Goal: Complete application form: Complete application form

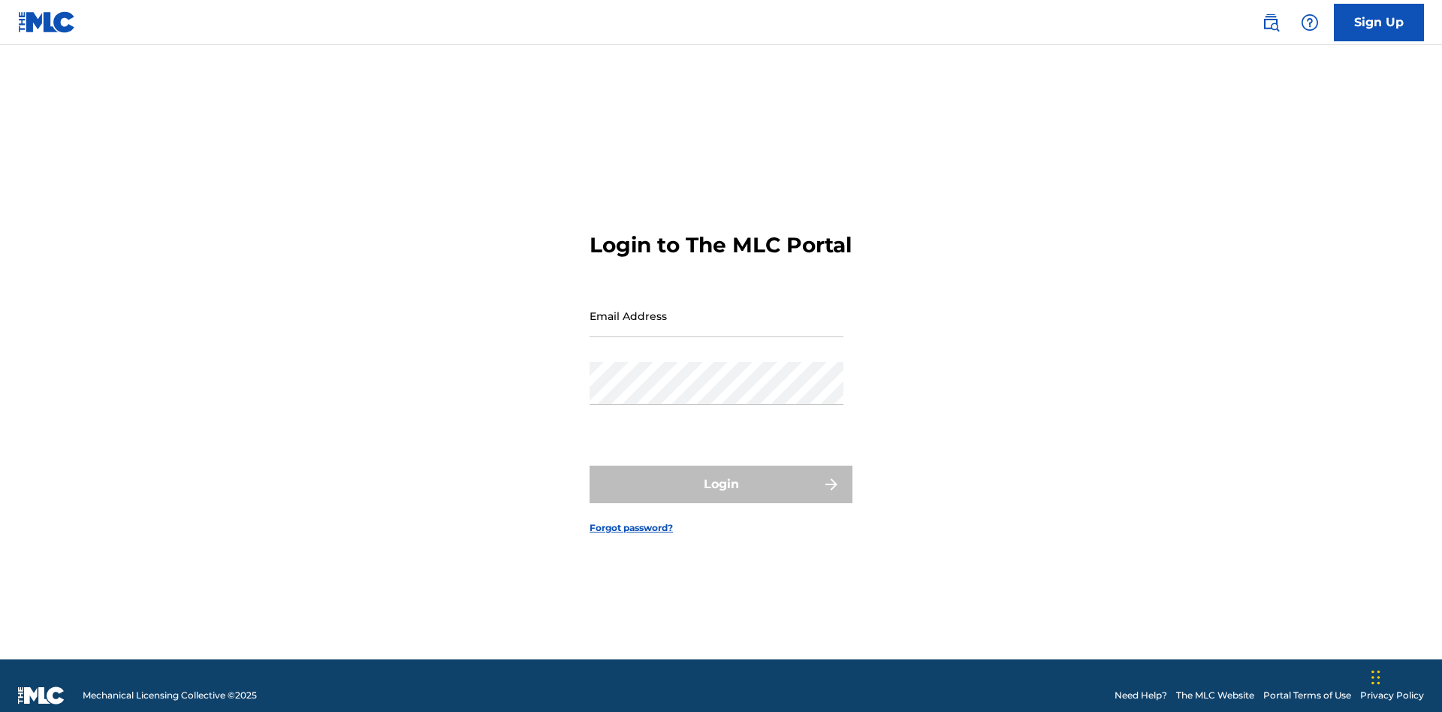
scroll to position [20, 0]
click at [717, 309] on input "Email Address" at bounding box center [717, 315] width 254 height 43
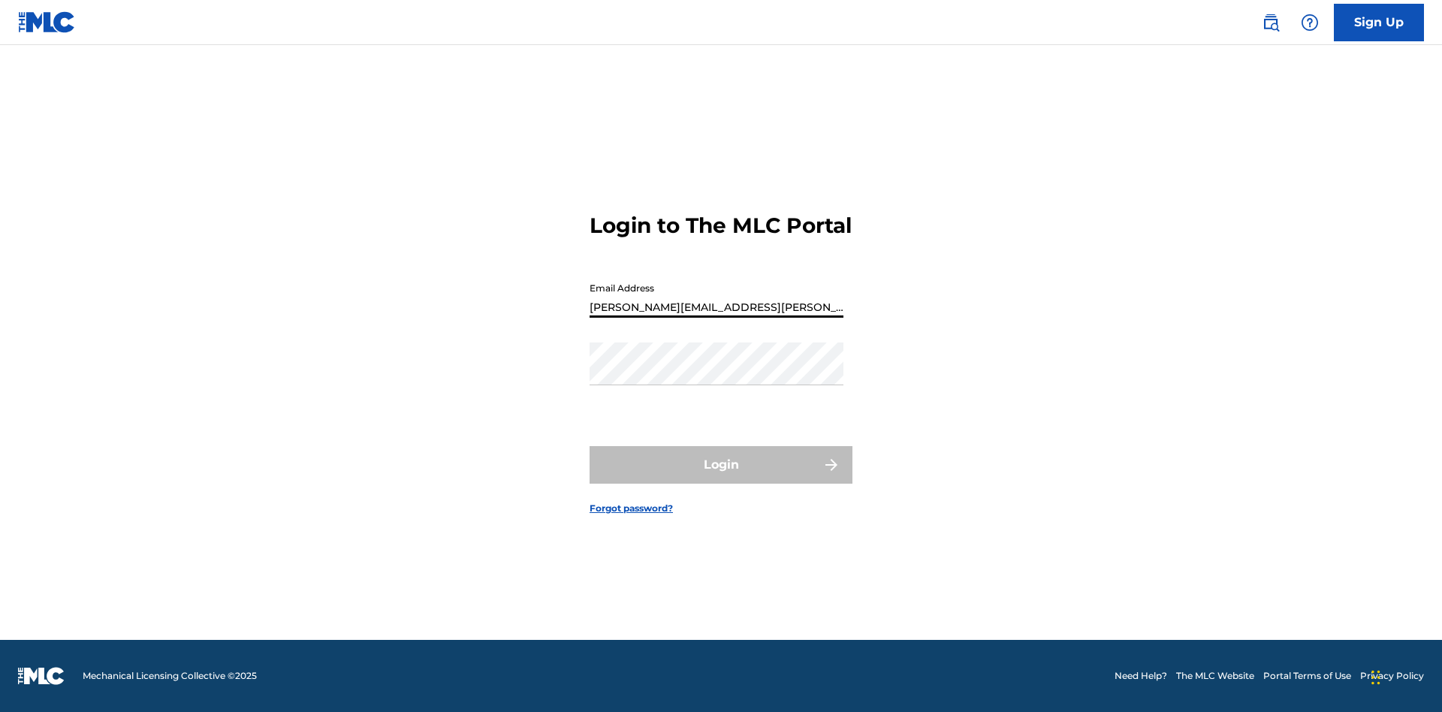
type input "Krystal.Ribble@themlc.com"
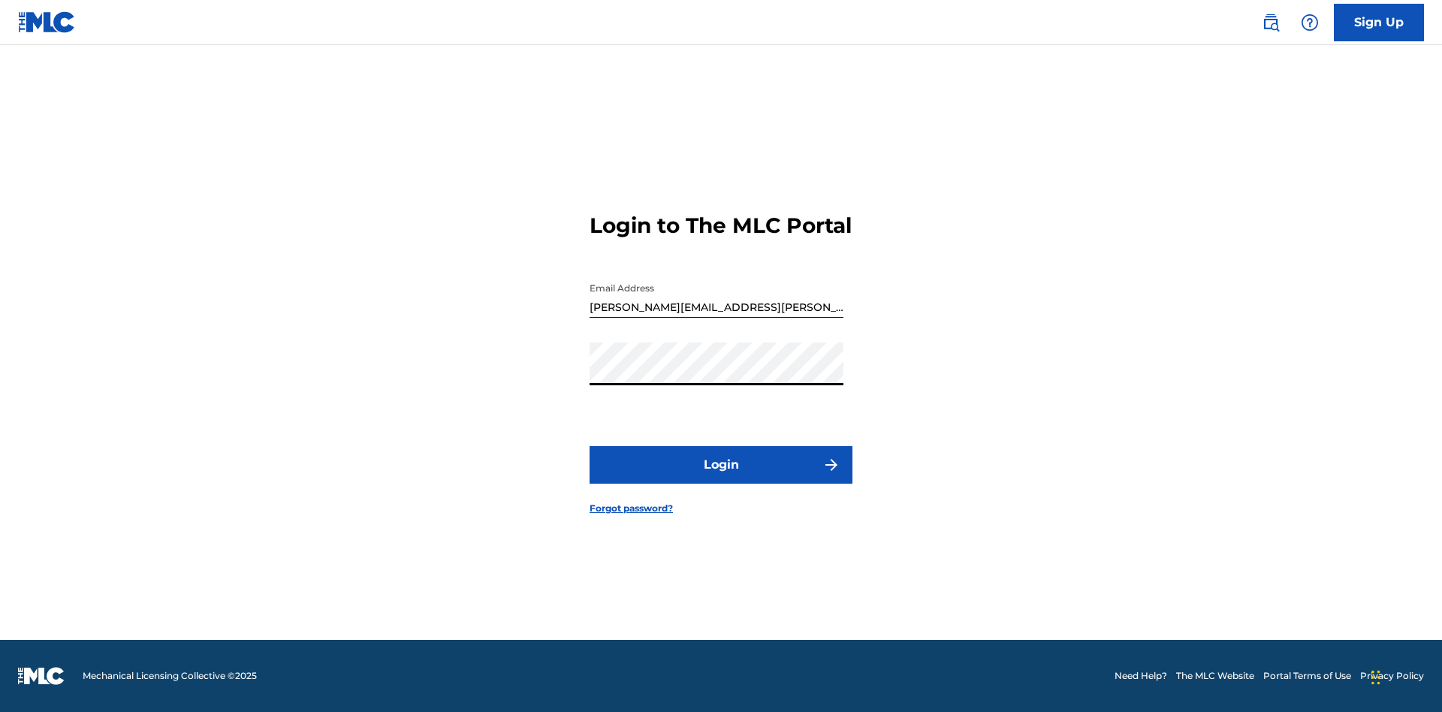
click at [721, 478] on button "Login" at bounding box center [721, 465] width 263 height 38
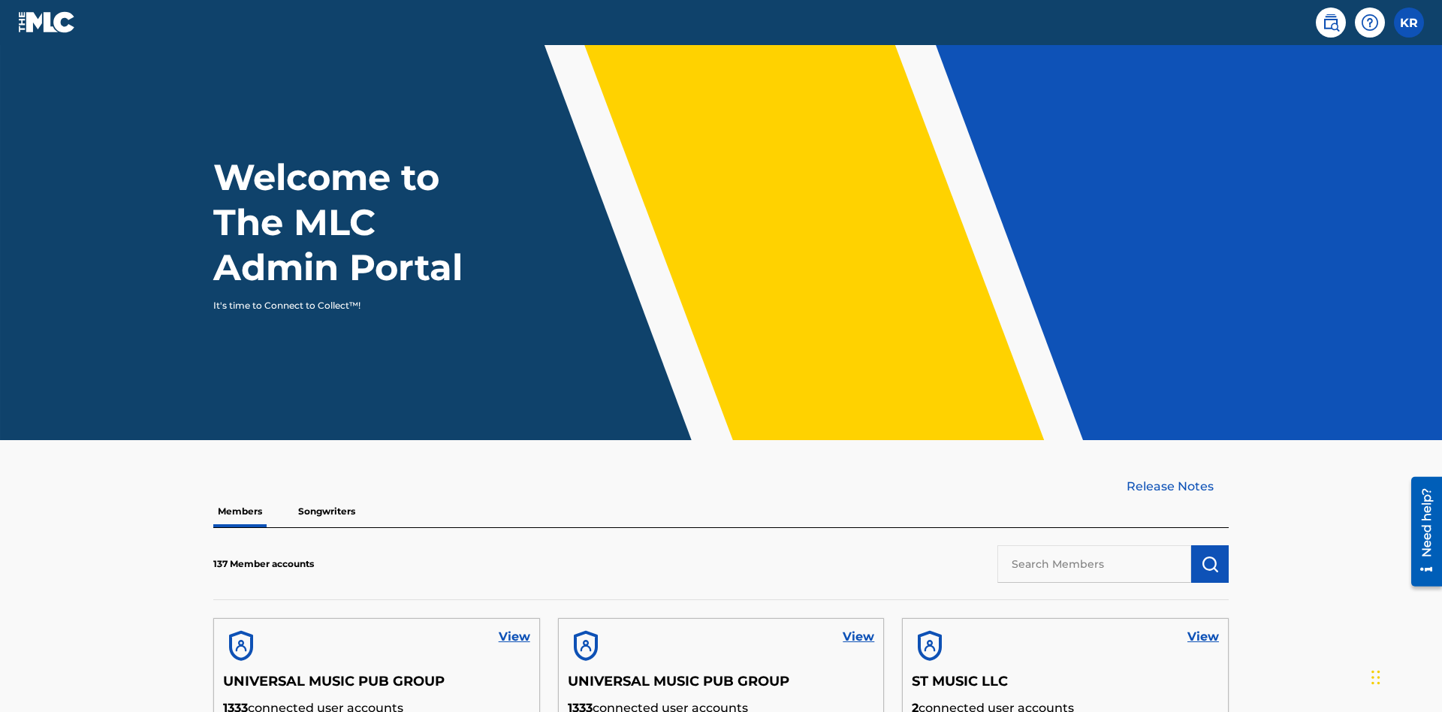
click at [1409, 22] on label at bounding box center [1409, 23] width 30 height 30
click at [1409, 23] on input "KR Krystal Ribble krystal.ribble@themlc.com Profile Log out" at bounding box center [1409, 23] width 0 height 0
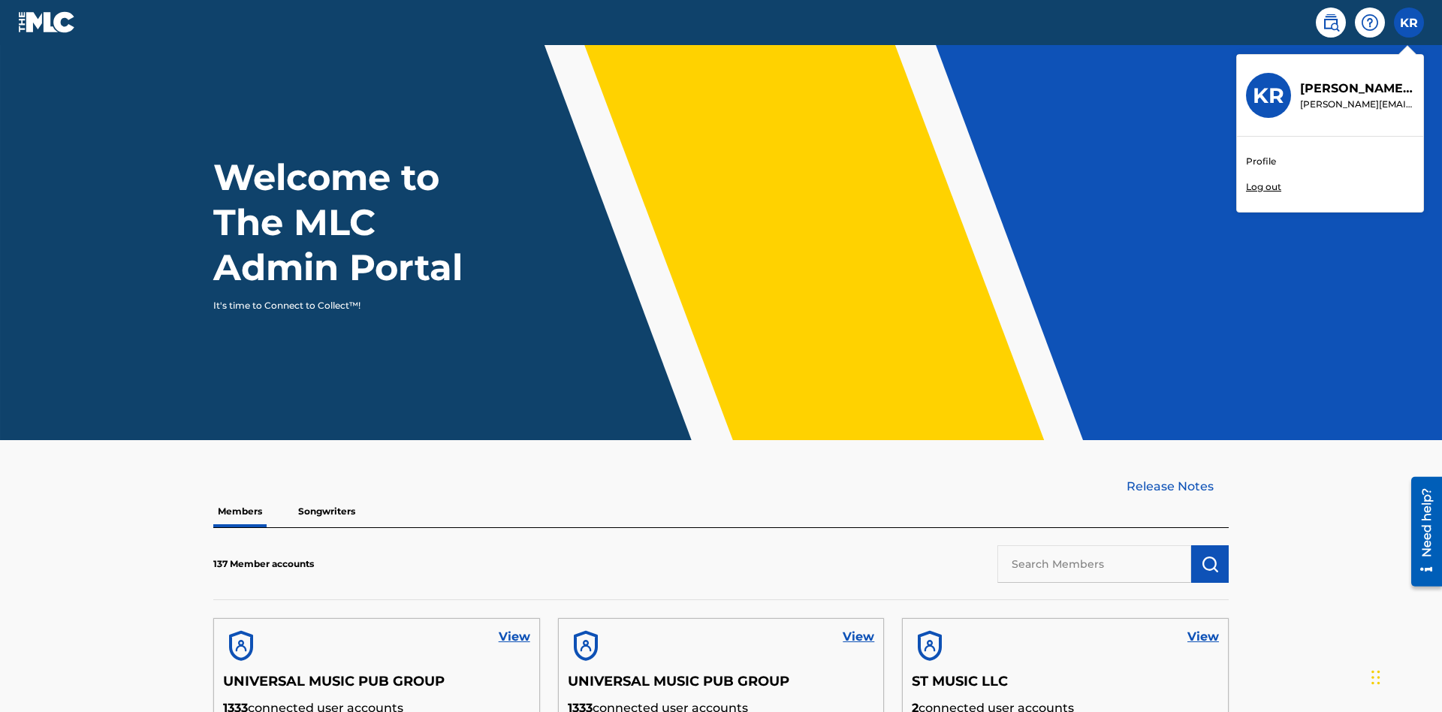
click at [1260, 161] on link "Profile" at bounding box center [1261, 162] width 30 height 14
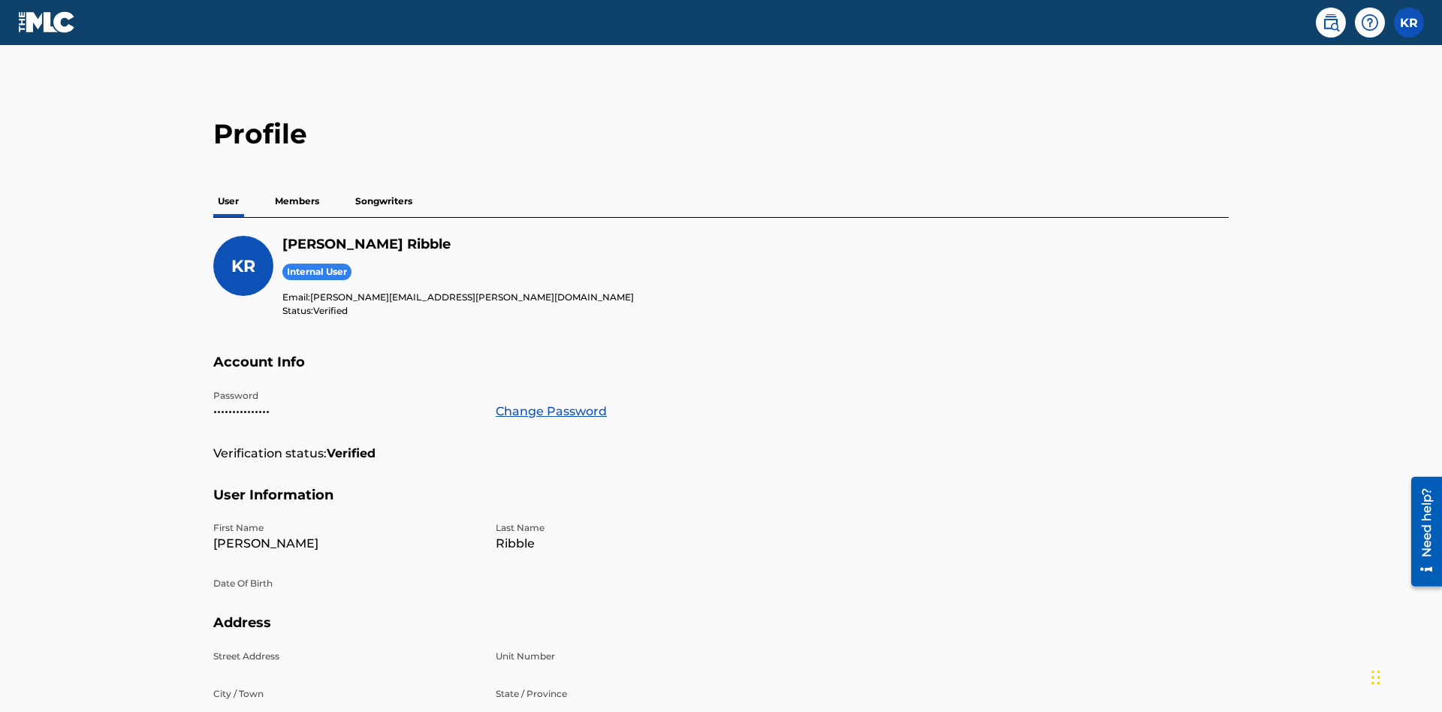
click at [297, 186] on p "Members" at bounding box center [296, 202] width 53 height 32
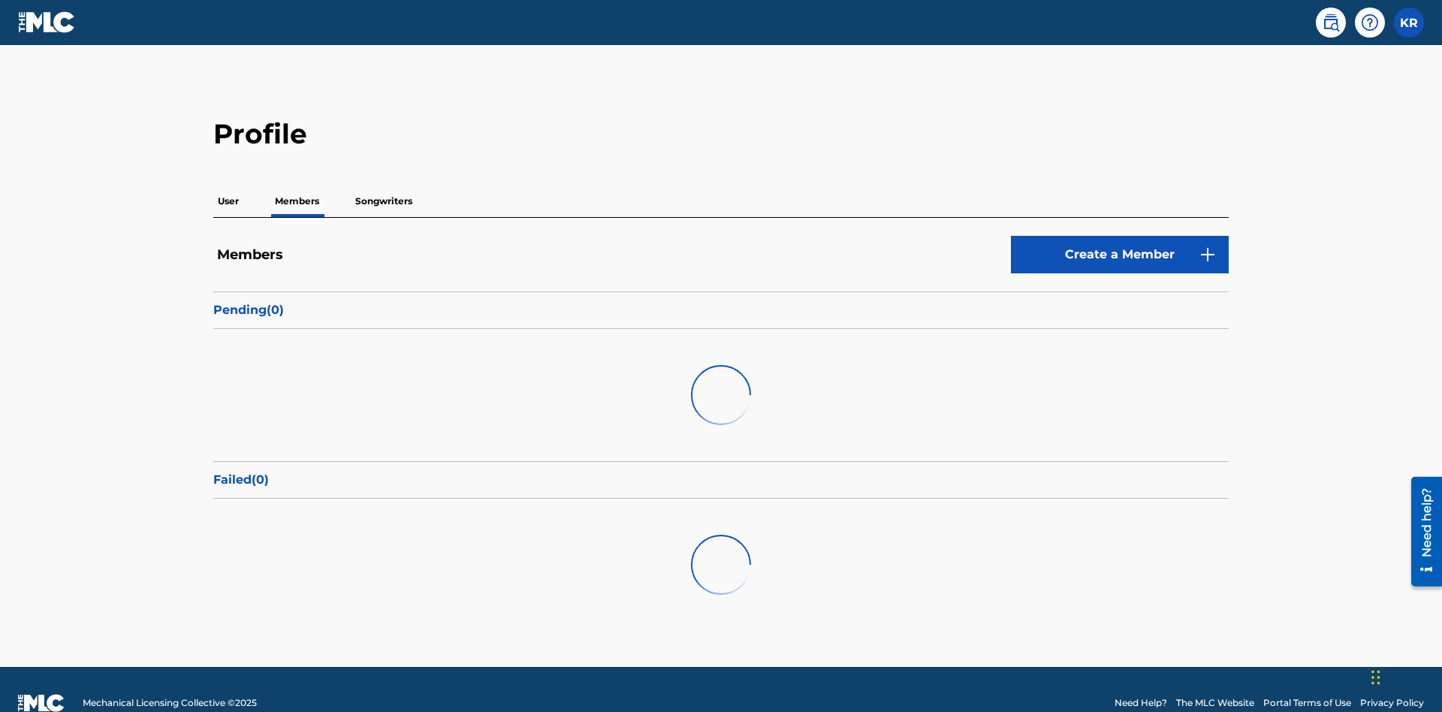
click at [1120, 236] on link "Create a Member" at bounding box center [1120, 255] width 218 height 38
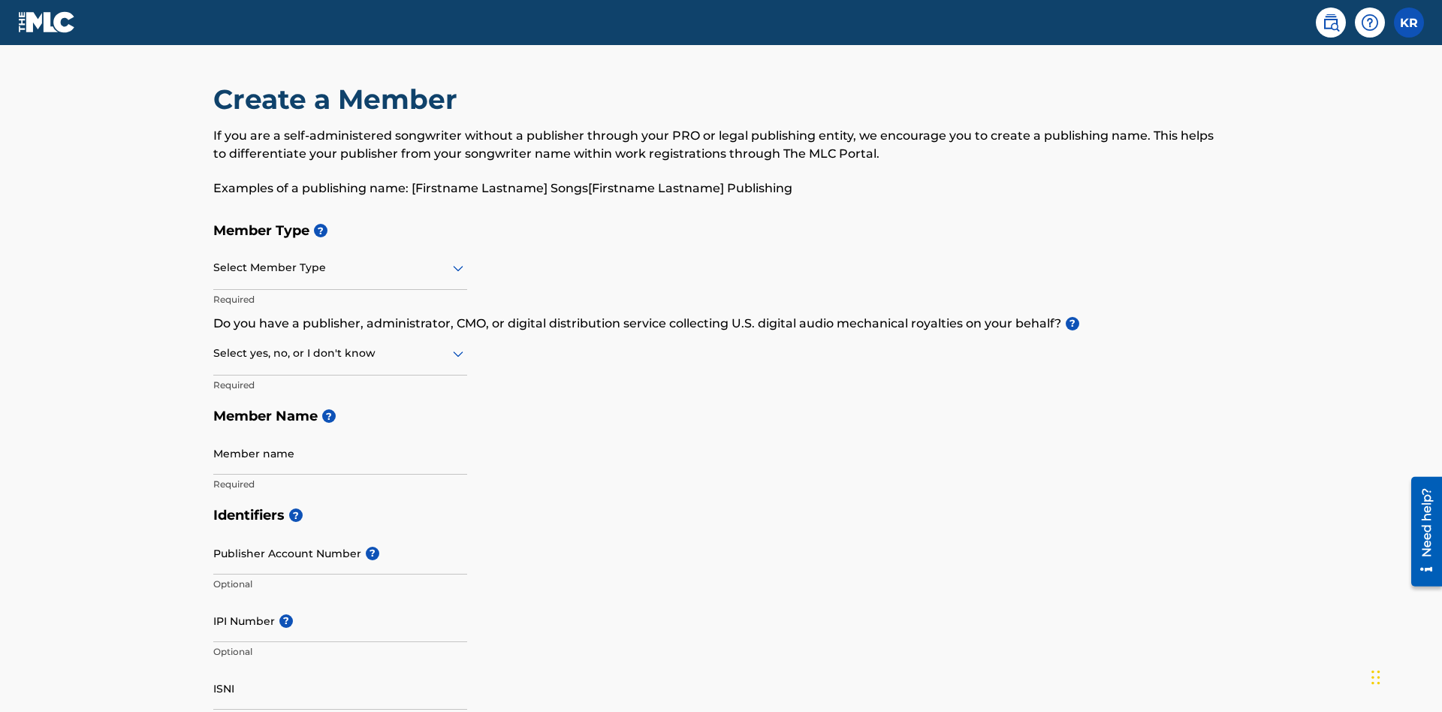
scroll to position [170, 0]
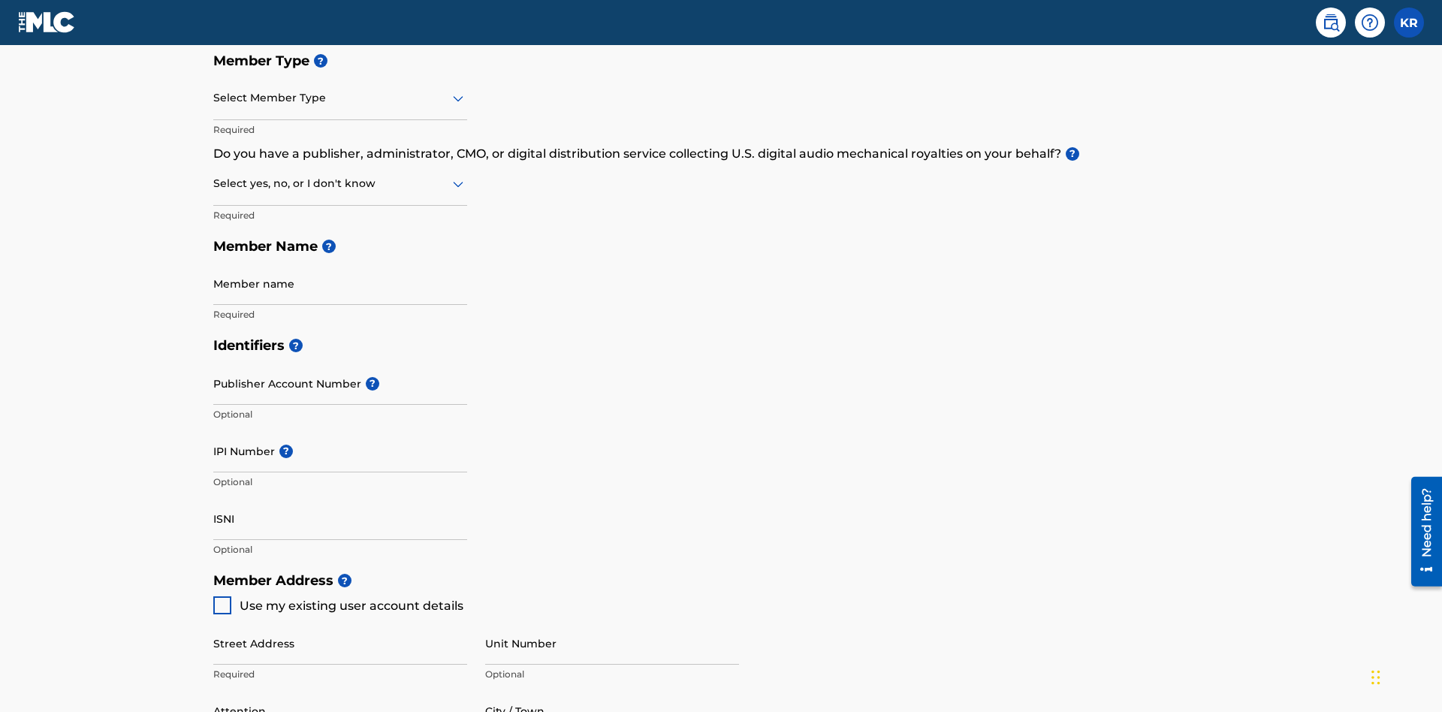
click at [214, 98] on input "text" at bounding box center [214, 98] width 3 height 16
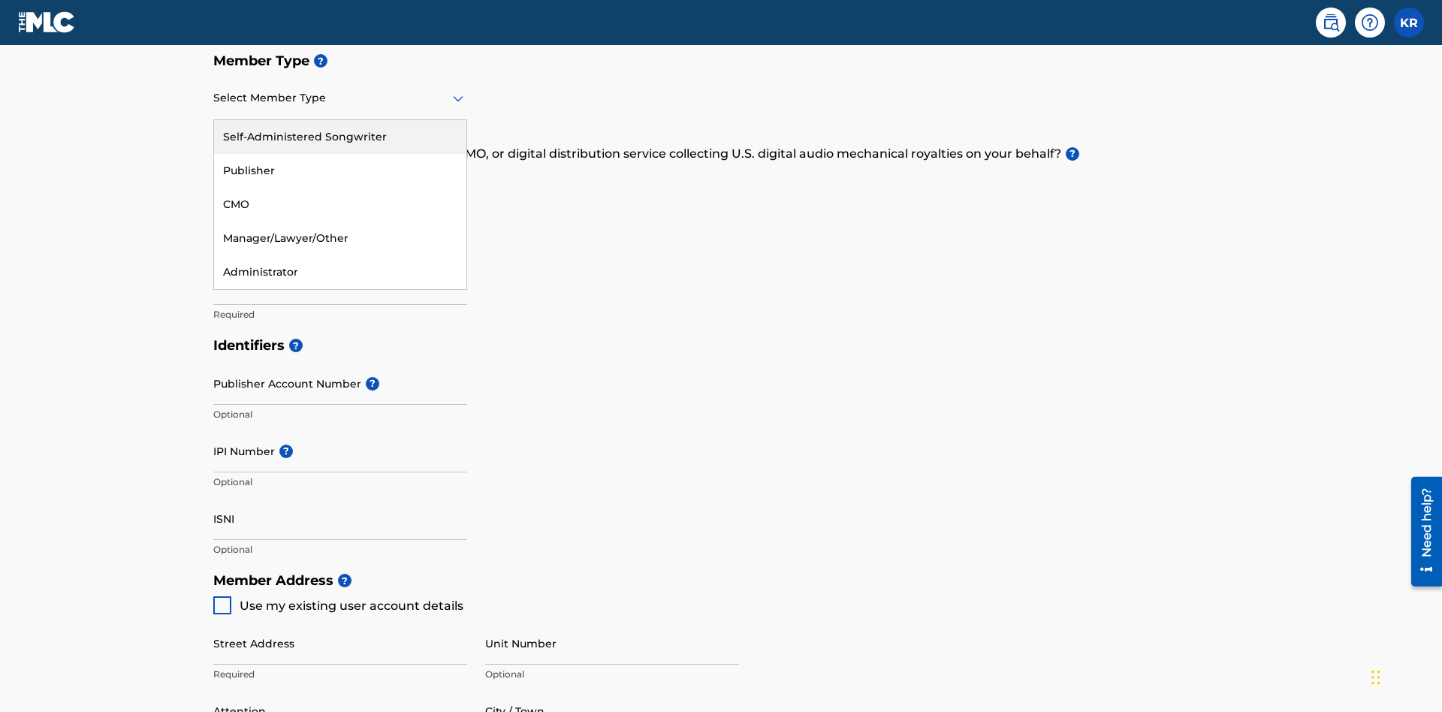
click at [340, 137] on div "Self-Administered Songwriter" at bounding box center [340, 137] width 252 height 34
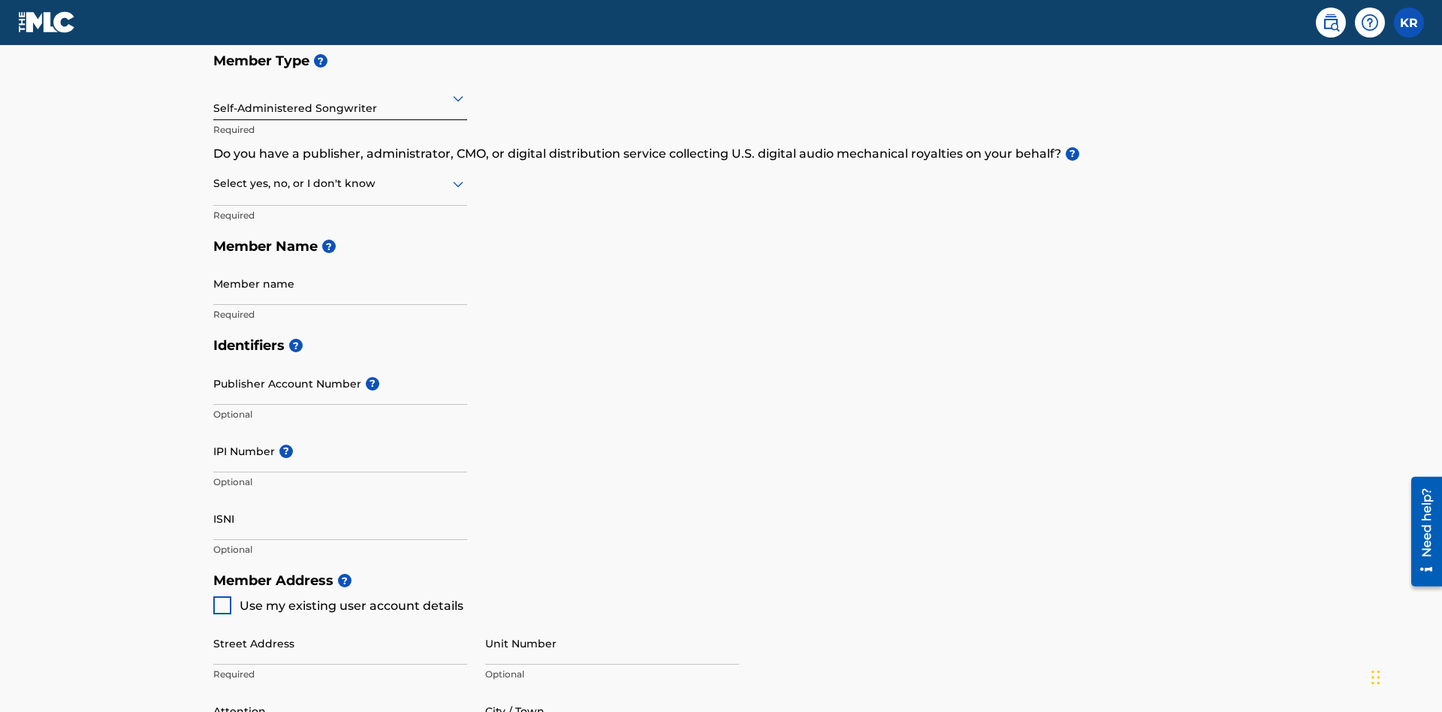
click at [214, 176] on input "text" at bounding box center [214, 184] width 3 height 16
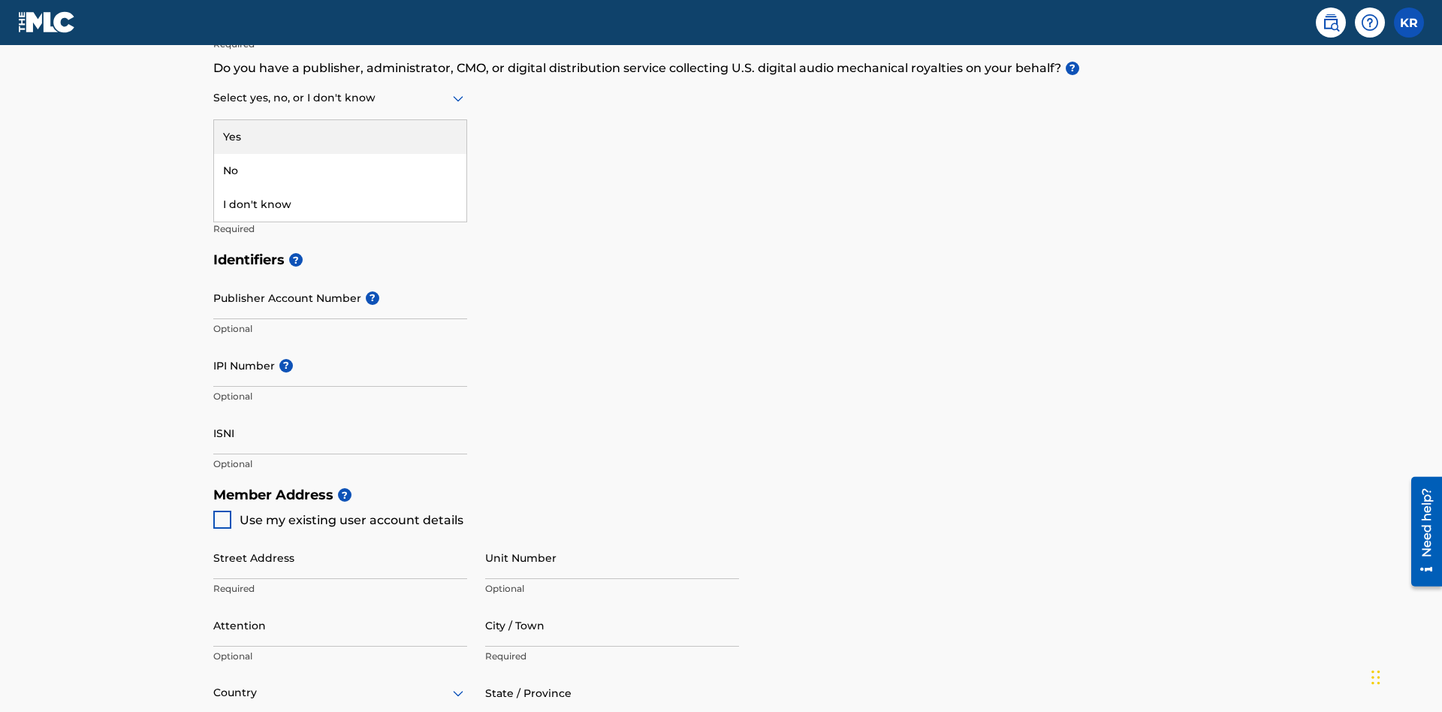
click at [340, 171] on div "No" at bounding box center [340, 171] width 252 height 34
click at [340, 177] on input "Member name" at bounding box center [340, 198] width 254 height 43
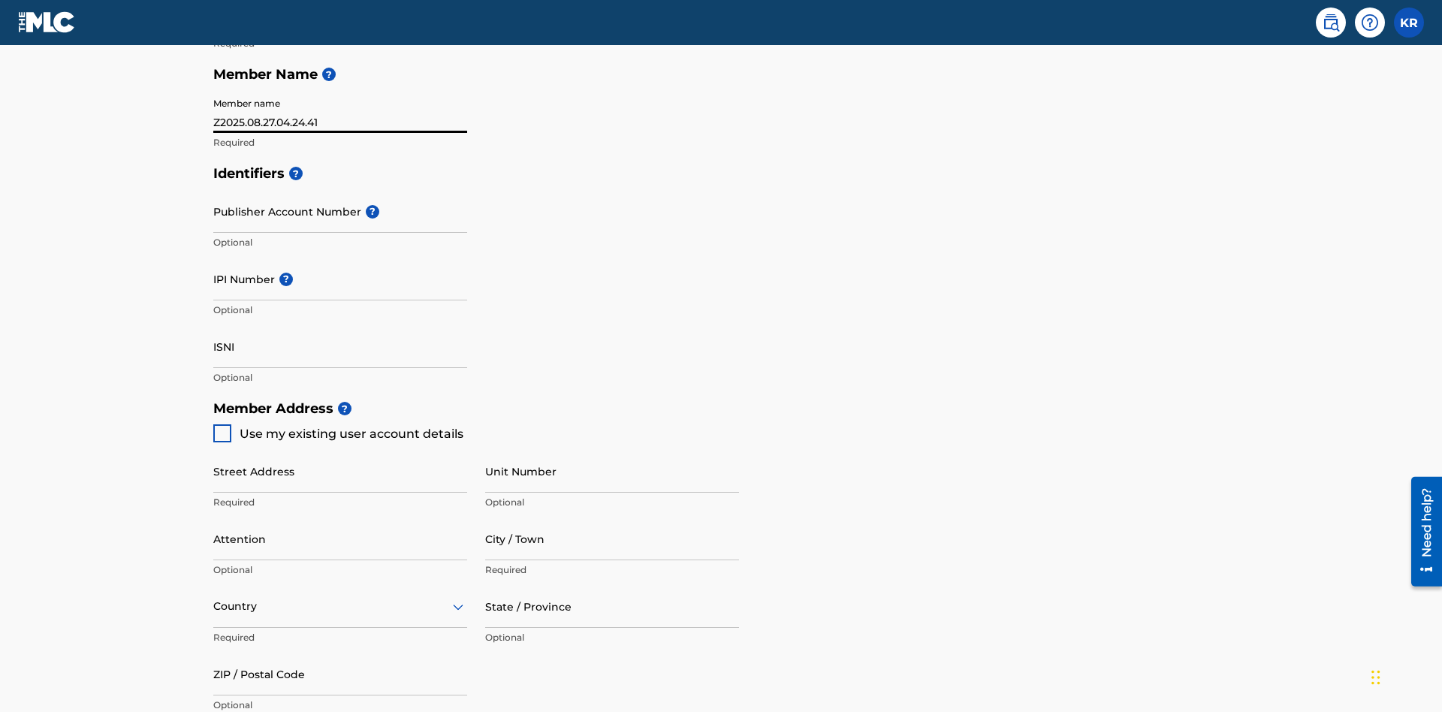
type input "Z2025.08.27.04.24.41"
click at [340, 450] on input "Street Address" at bounding box center [340, 471] width 254 height 43
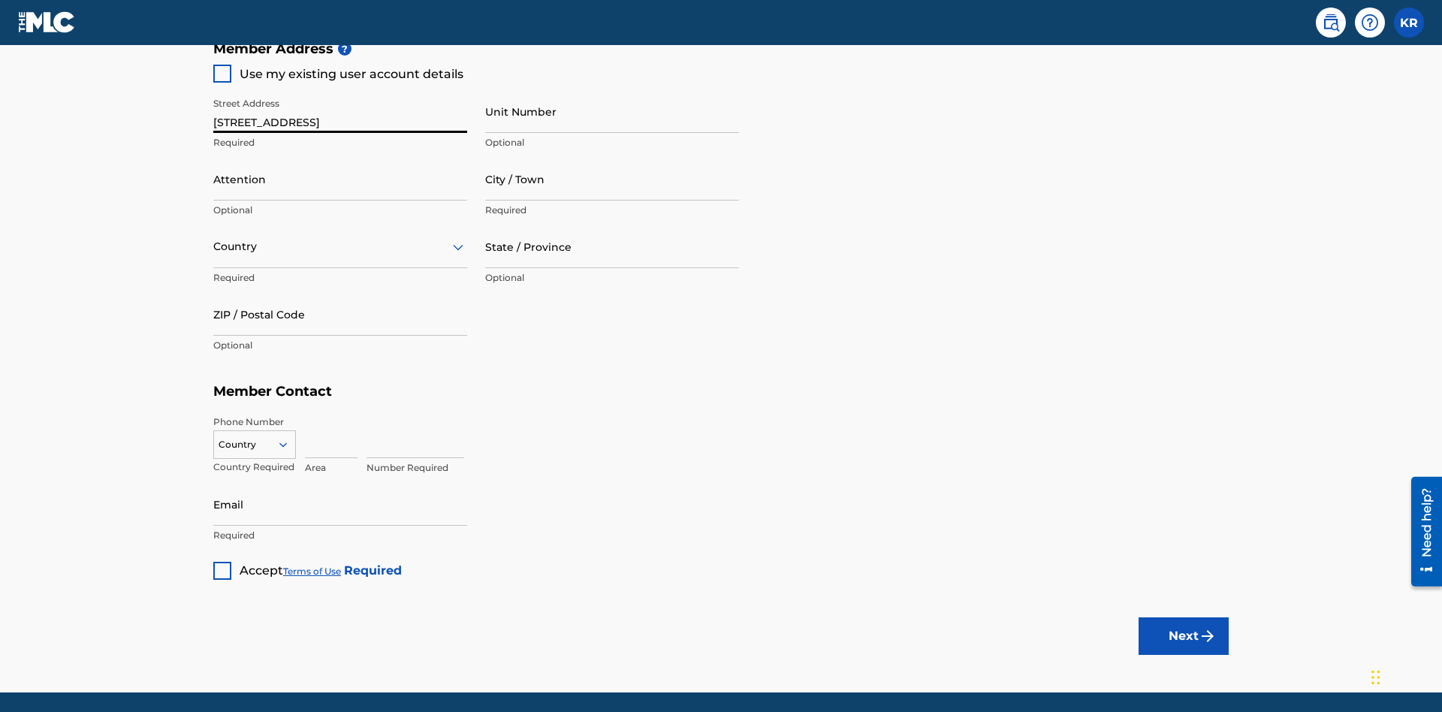
type input "123 Main St"
click at [612, 111] on input "Unit Number" at bounding box center [612, 111] width 254 height 43
type input "Unit A"
click at [340, 158] on input "Attention" at bounding box center [340, 179] width 254 height 43
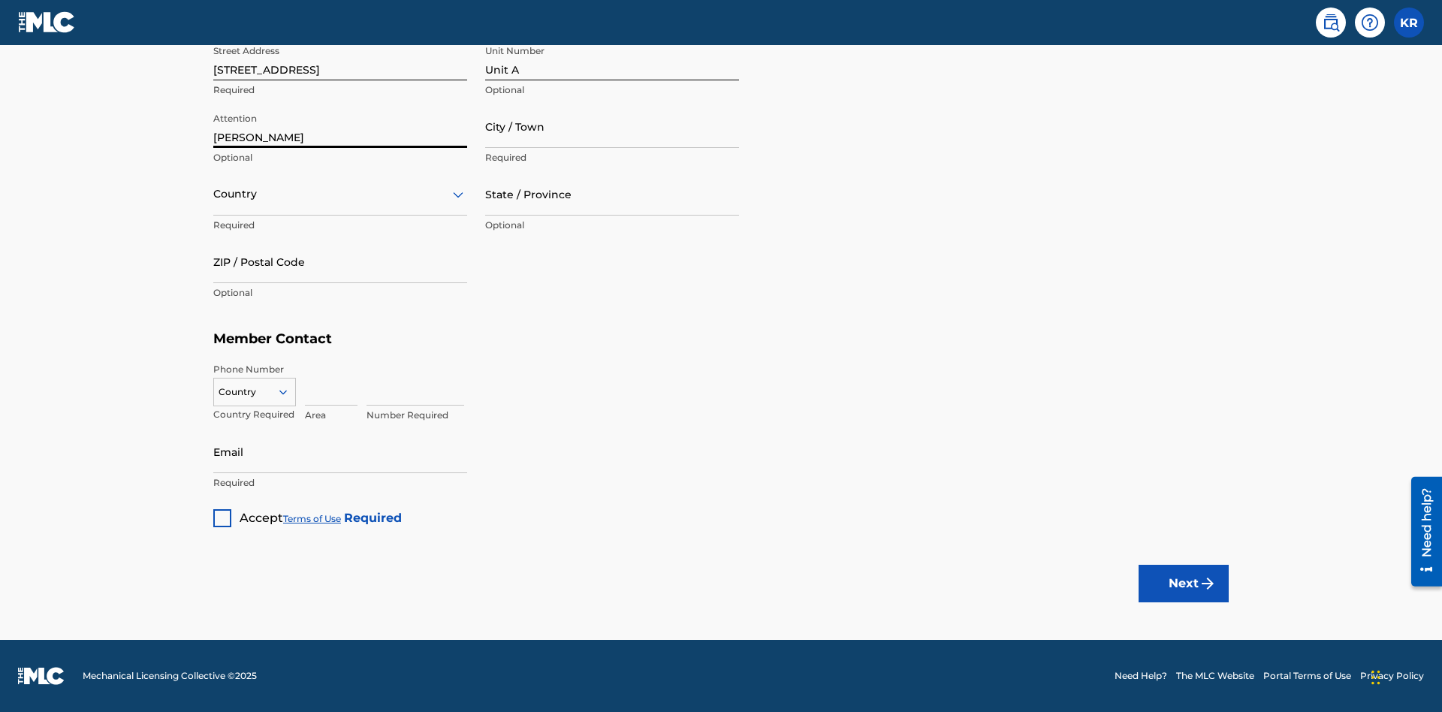
type input "Steve"
click at [612, 126] on input "City / Town" at bounding box center [612, 126] width 254 height 43
type input "London"
click at [214, 194] on input "text" at bounding box center [214, 194] width 3 height 16
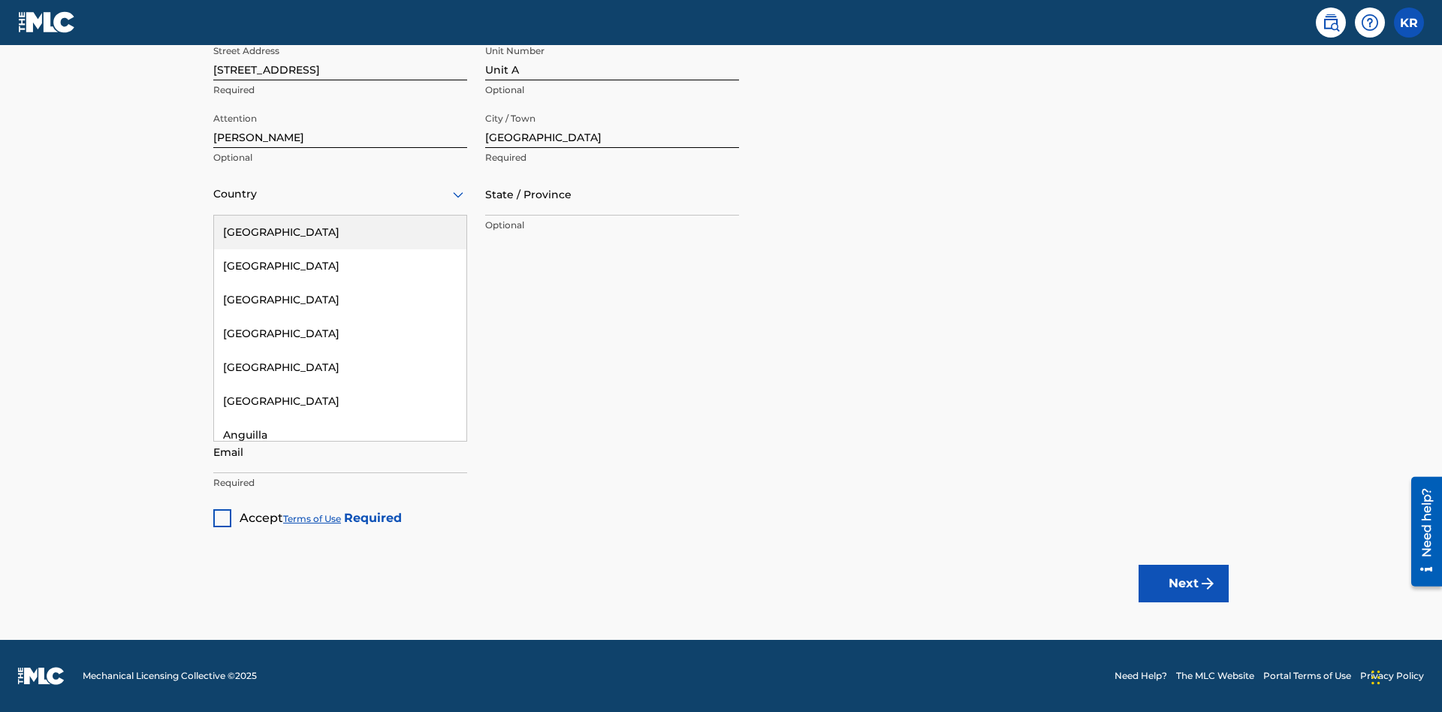
click at [340, 232] on div "United States" at bounding box center [340, 233] width 252 height 34
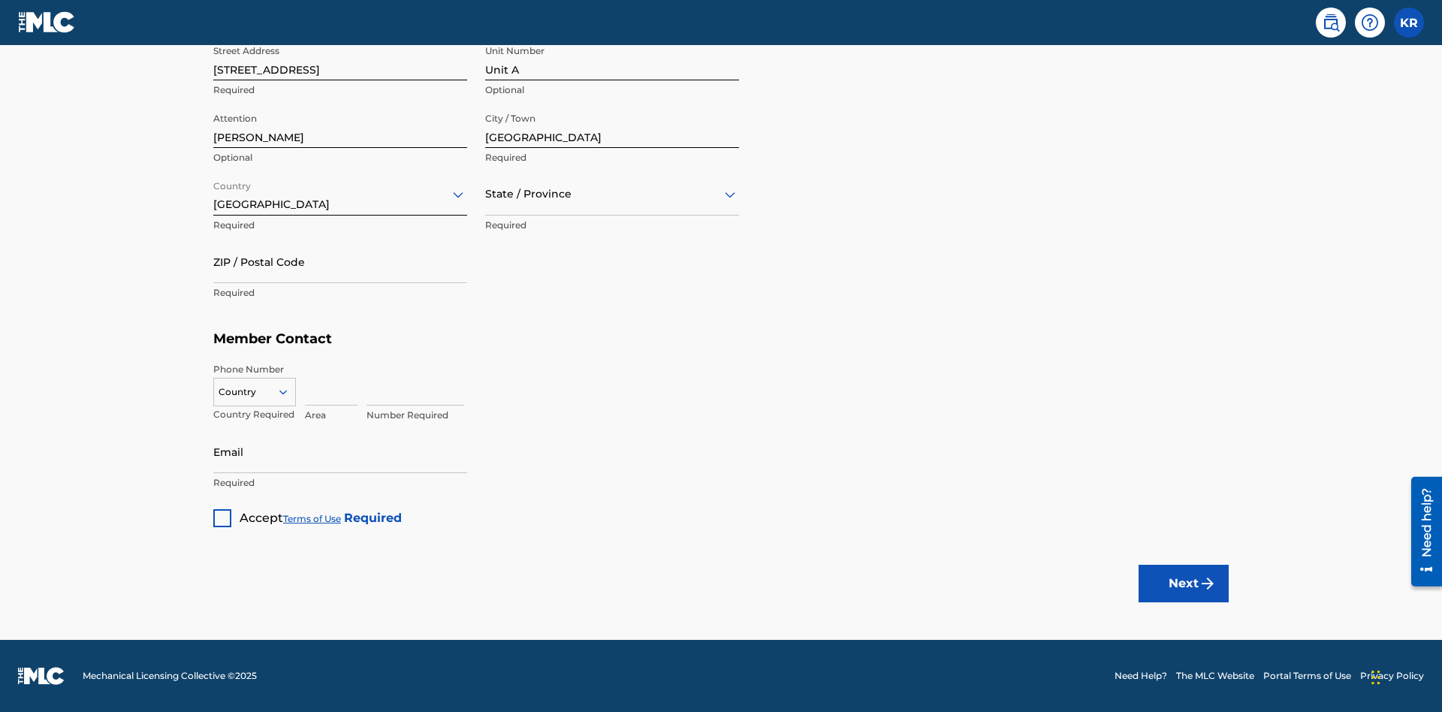
click at [486, 194] on input "text" at bounding box center [486, 194] width 3 height 16
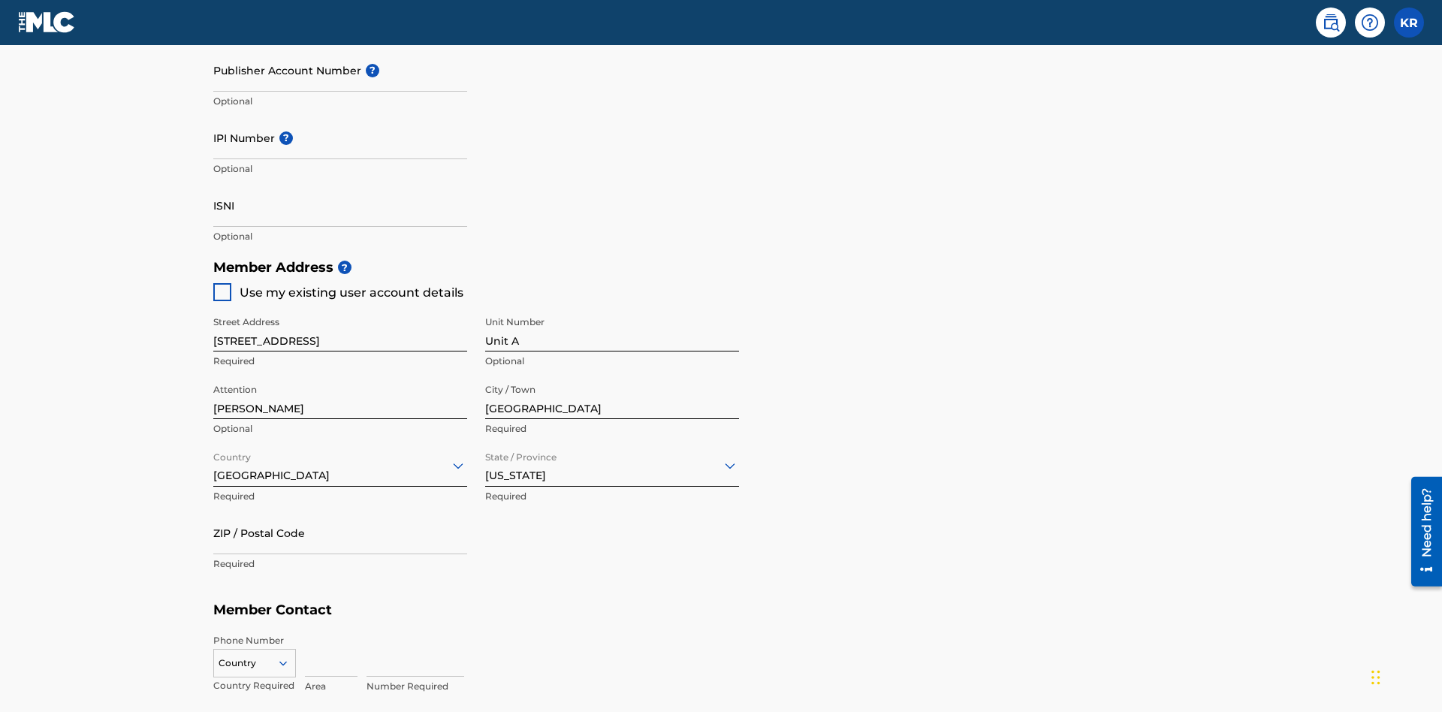
click at [340, 512] on input "ZIP / Postal Code" at bounding box center [340, 533] width 254 height 43
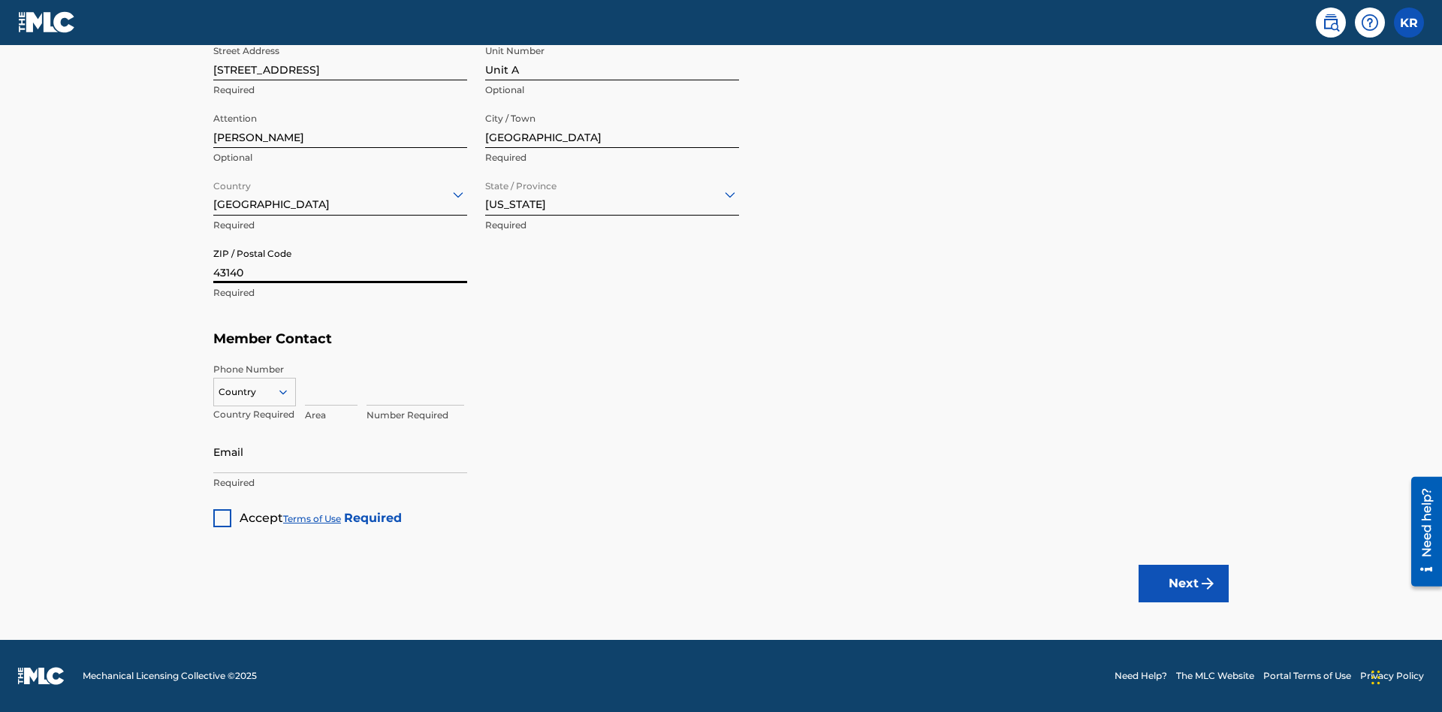
type input "43140"
click at [289, 391] on icon at bounding box center [283, 392] width 14 height 14
click at [255, 415] on div "US, CA +1" at bounding box center [254, 429] width 81 height 59
click at [331, 384] on input at bounding box center [331, 384] width 53 height 43
type input "740"
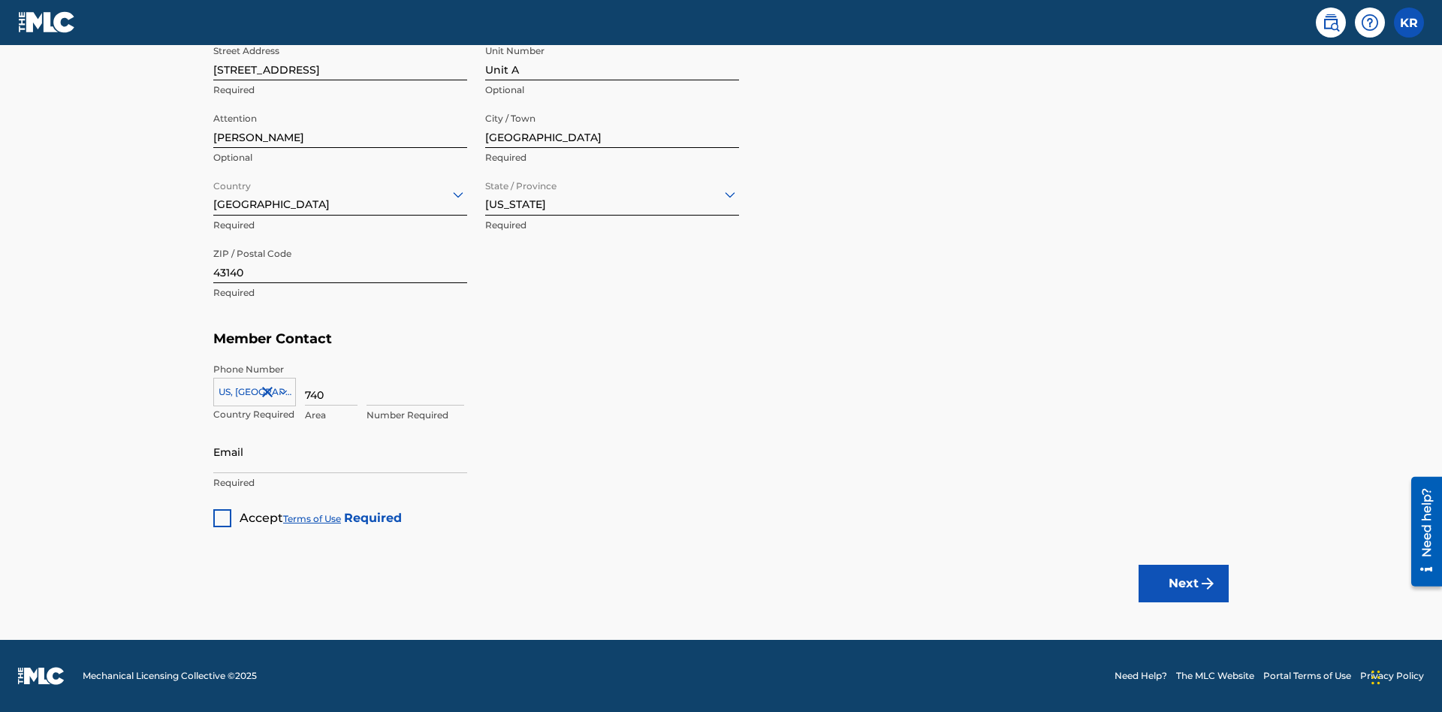
click at [415, 384] on input at bounding box center [416, 384] width 98 height 43
type input "8675309"
click at [340, 451] on input "Email" at bounding box center [340, 451] width 254 height 43
type input "SteveMiller@email.com"
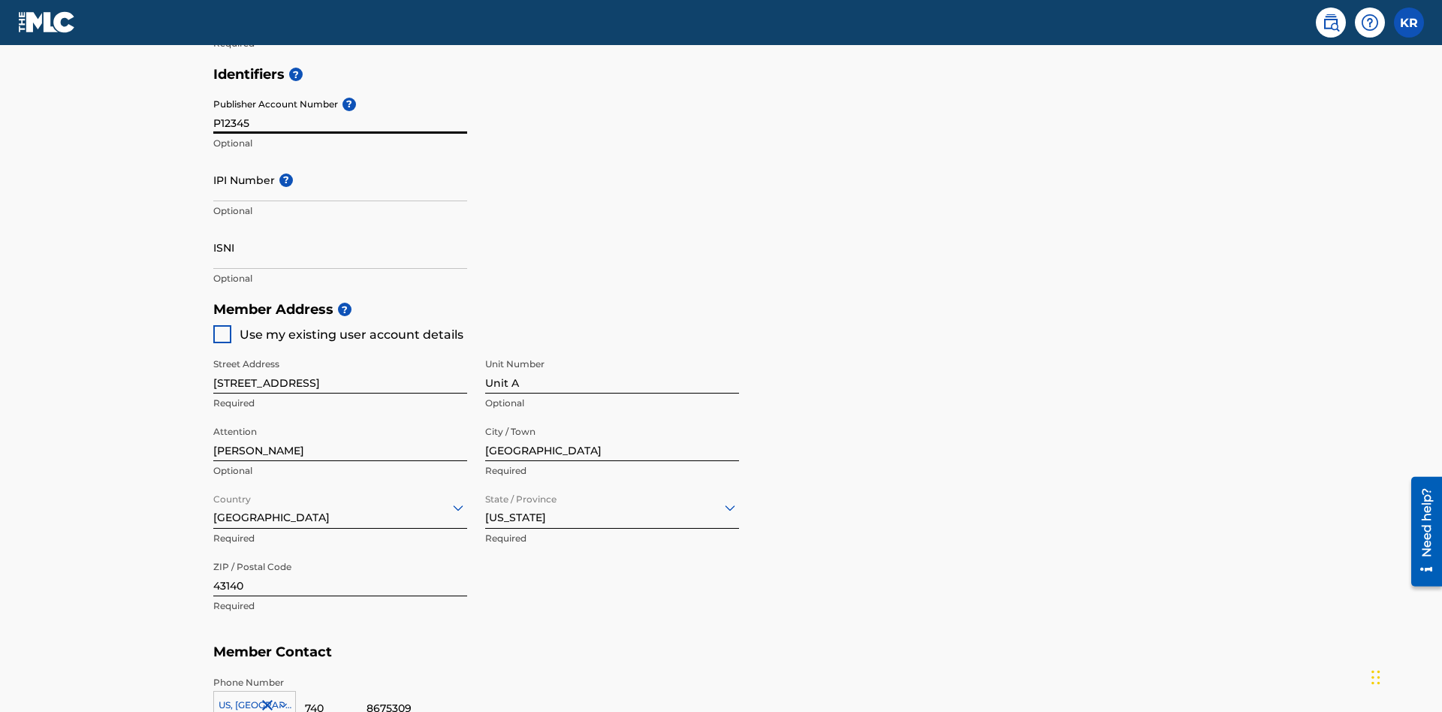
type input "P12345"
click at [340, 158] on input "IPI Number ?" at bounding box center [340, 179] width 254 height 43
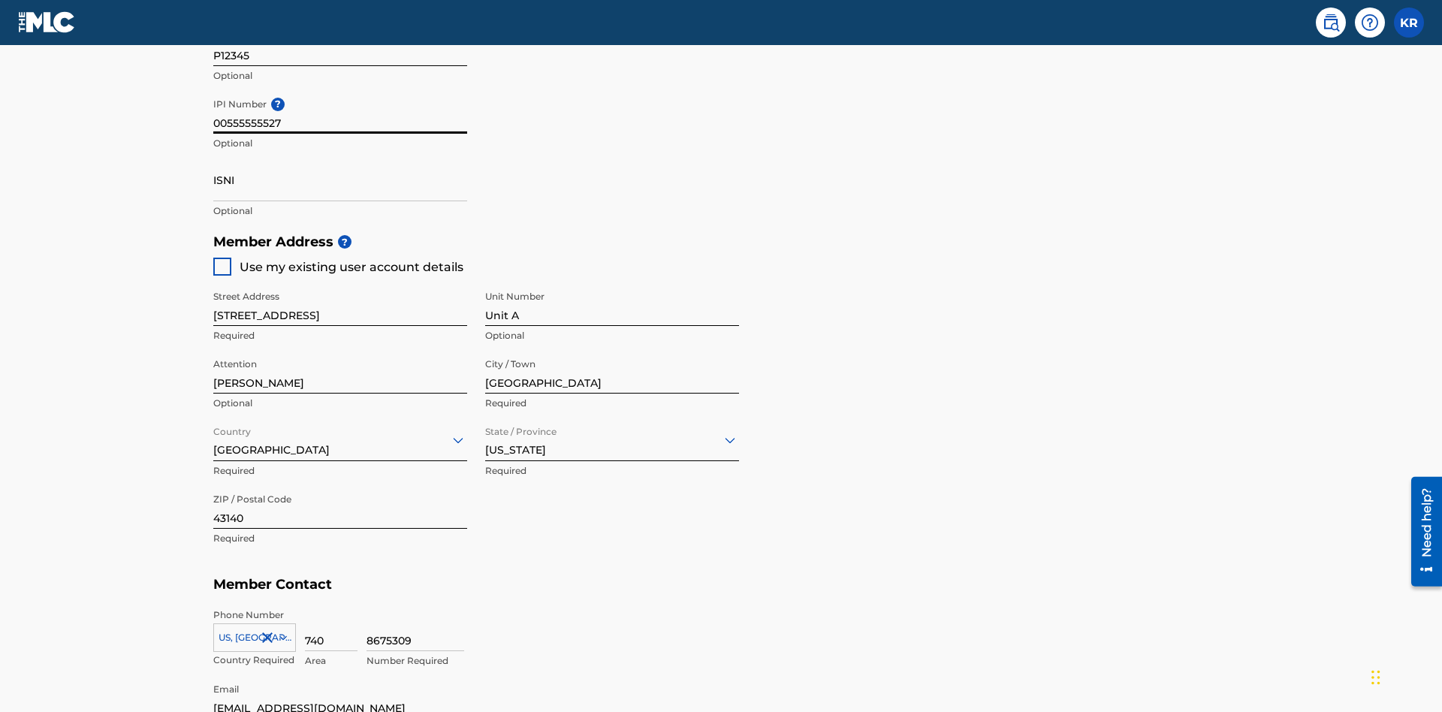
type input "00555555527"
click at [340, 158] on input "ISNI" at bounding box center [340, 179] width 254 height 43
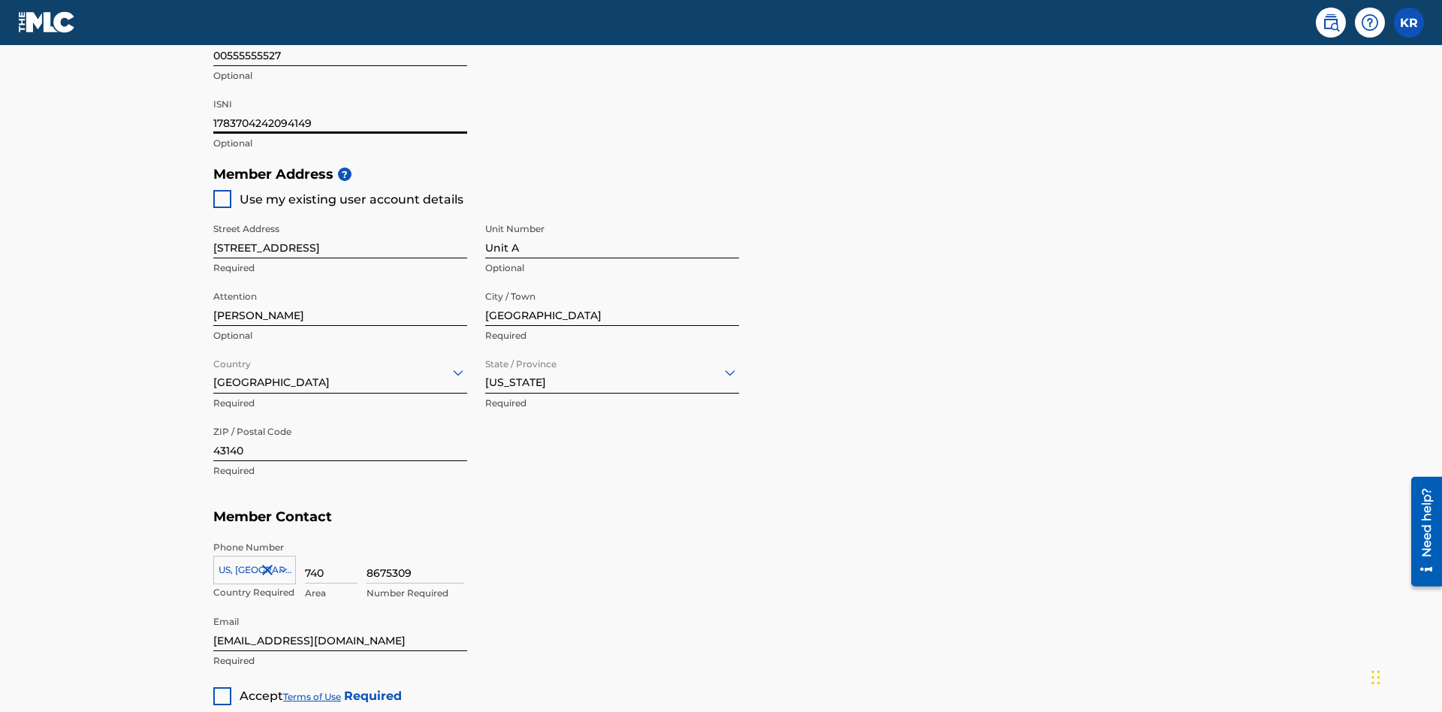
type input "1783704242094149"
click at [222, 687] on div at bounding box center [222, 696] width 18 height 18
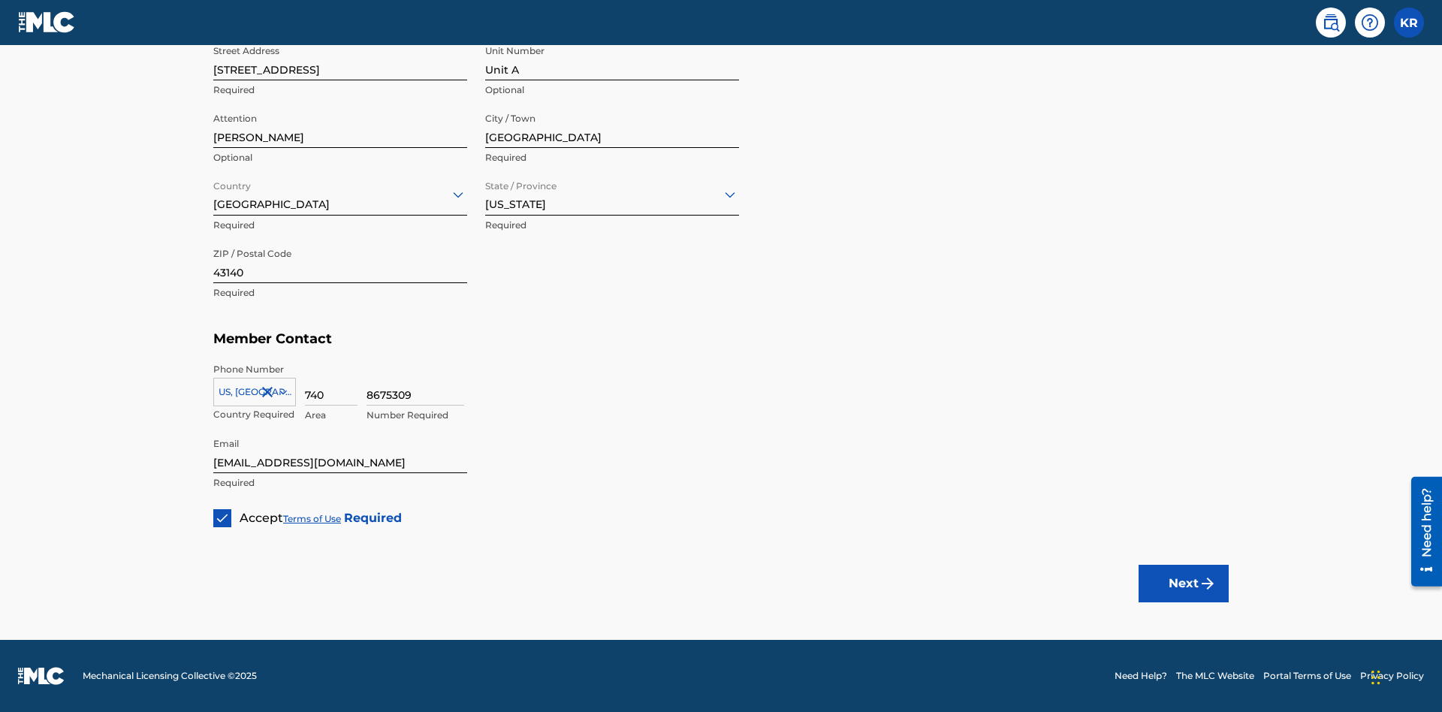
click at [1184, 583] on button "Next" at bounding box center [1184, 584] width 90 height 38
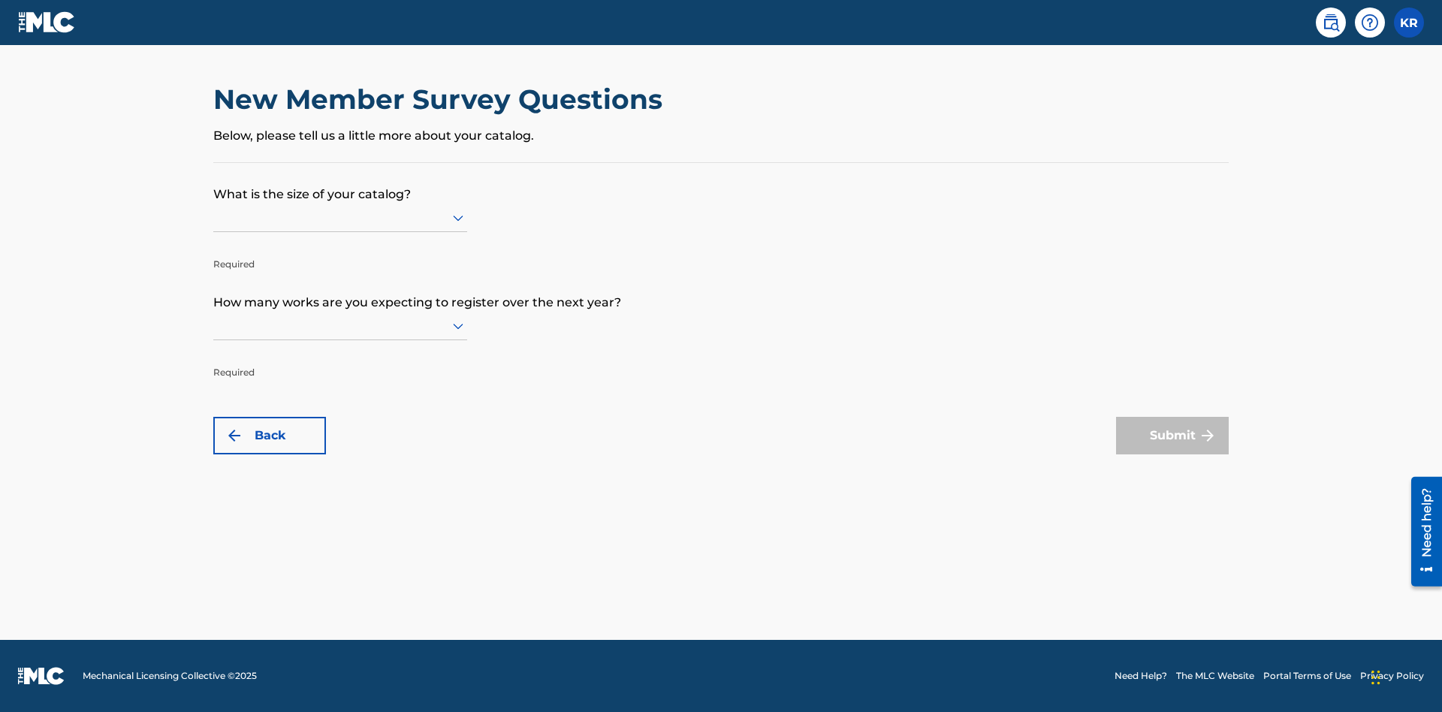
click at [214, 217] on input "text" at bounding box center [214, 218] width 3 height 16
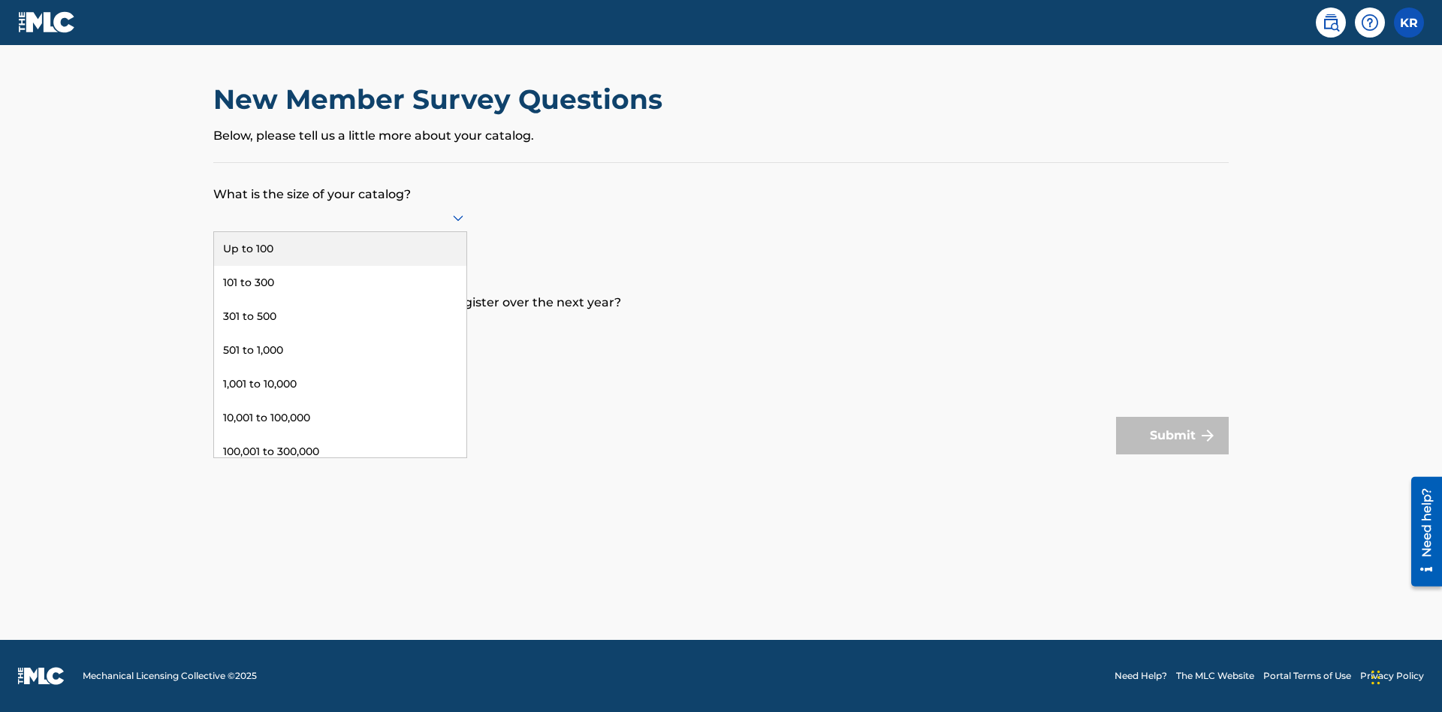
click at [340, 249] on div "Up to 100" at bounding box center [340, 249] width 252 height 34
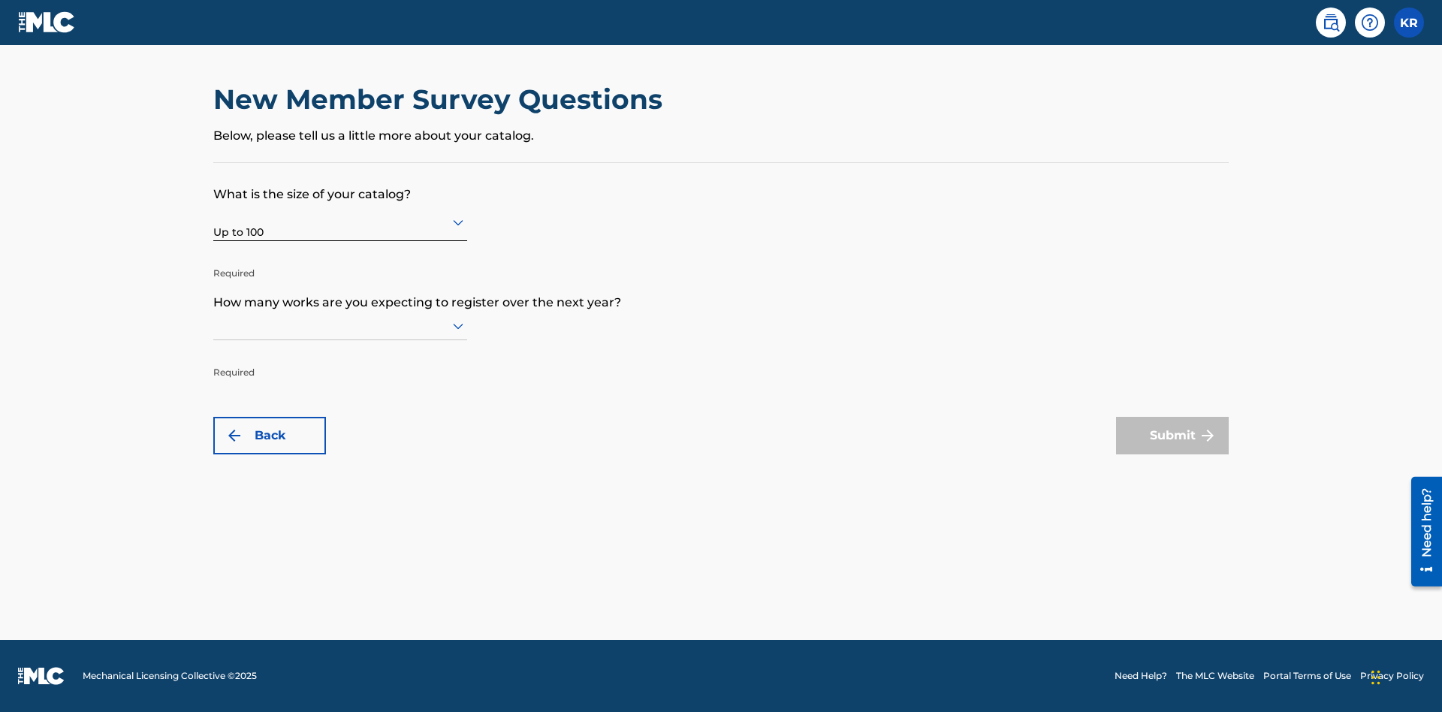
click at [214, 325] on input "text" at bounding box center [214, 326] width 3 height 16
